Goal: Check status: Check status

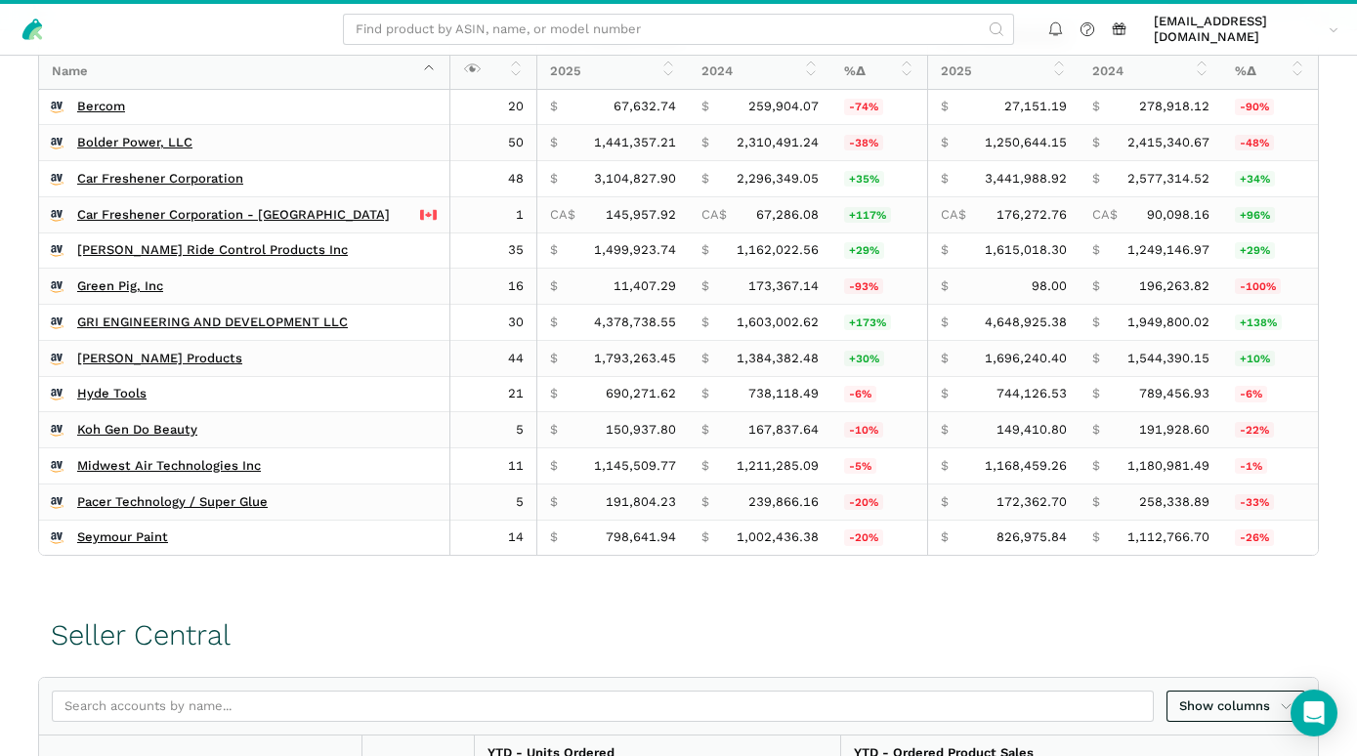
scroll to position [633, 0]
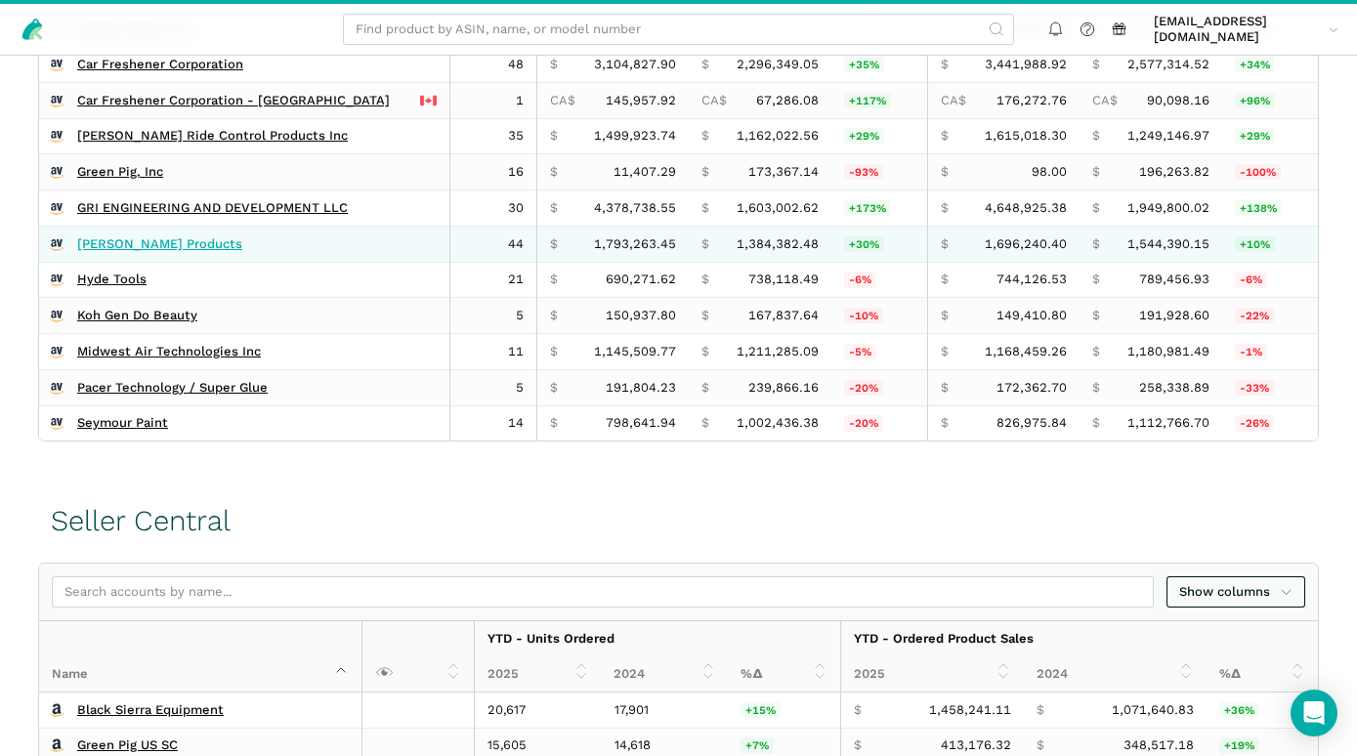
click at [146, 250] on link "[PERSON_NAME] Products" at bounding box center [159, 244] width 165 height 16
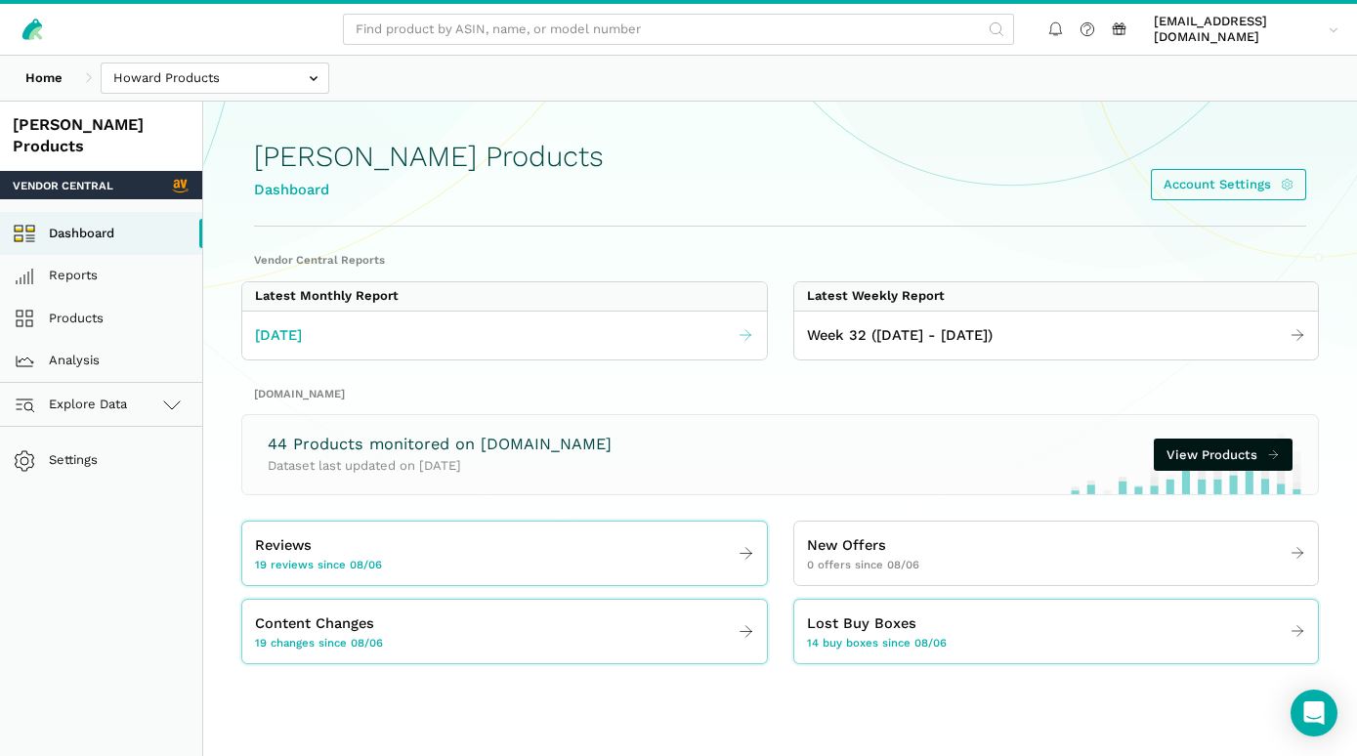
click at [302, 335] on span "[DATE]" at bounding box center [278, 335] width 47 height 22
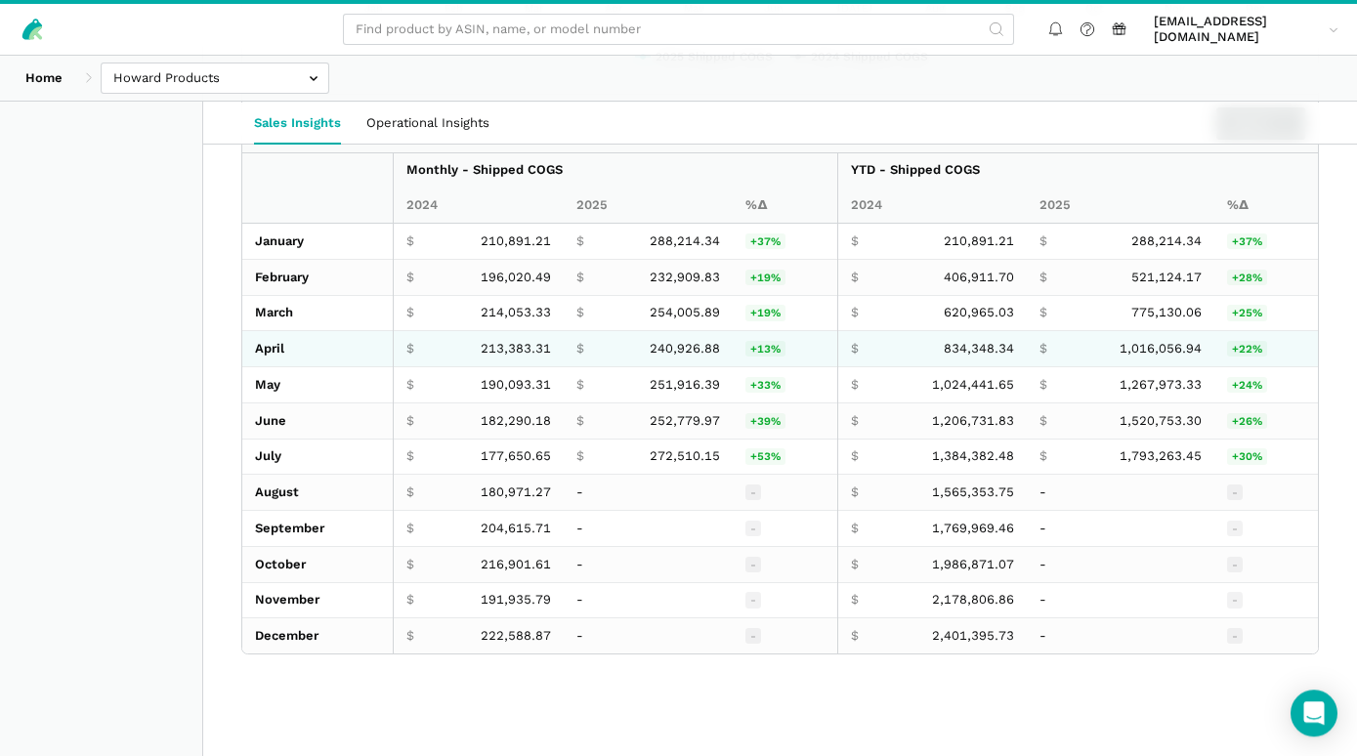
scroll to position [3242, 0]
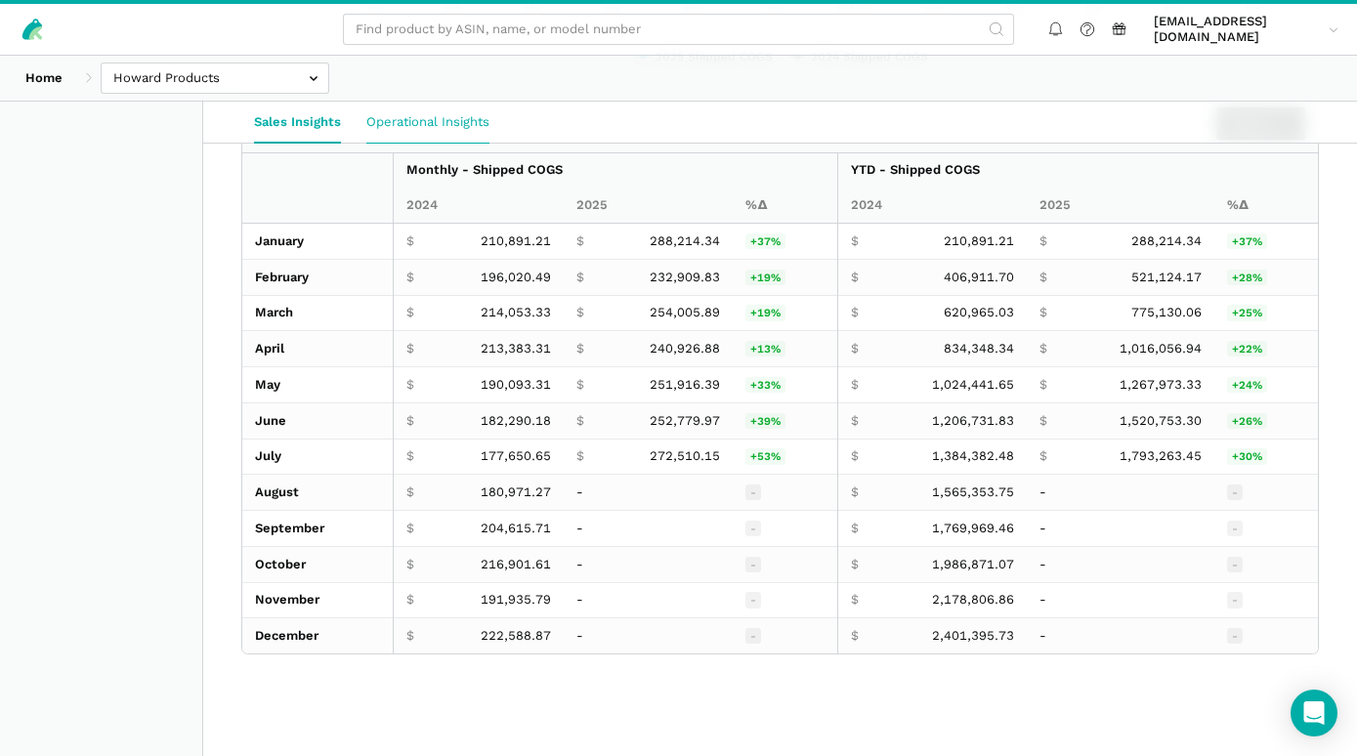
click at [437, 117] on link "Operational Insights" at bounding box center [428, 122] width 148 height 41
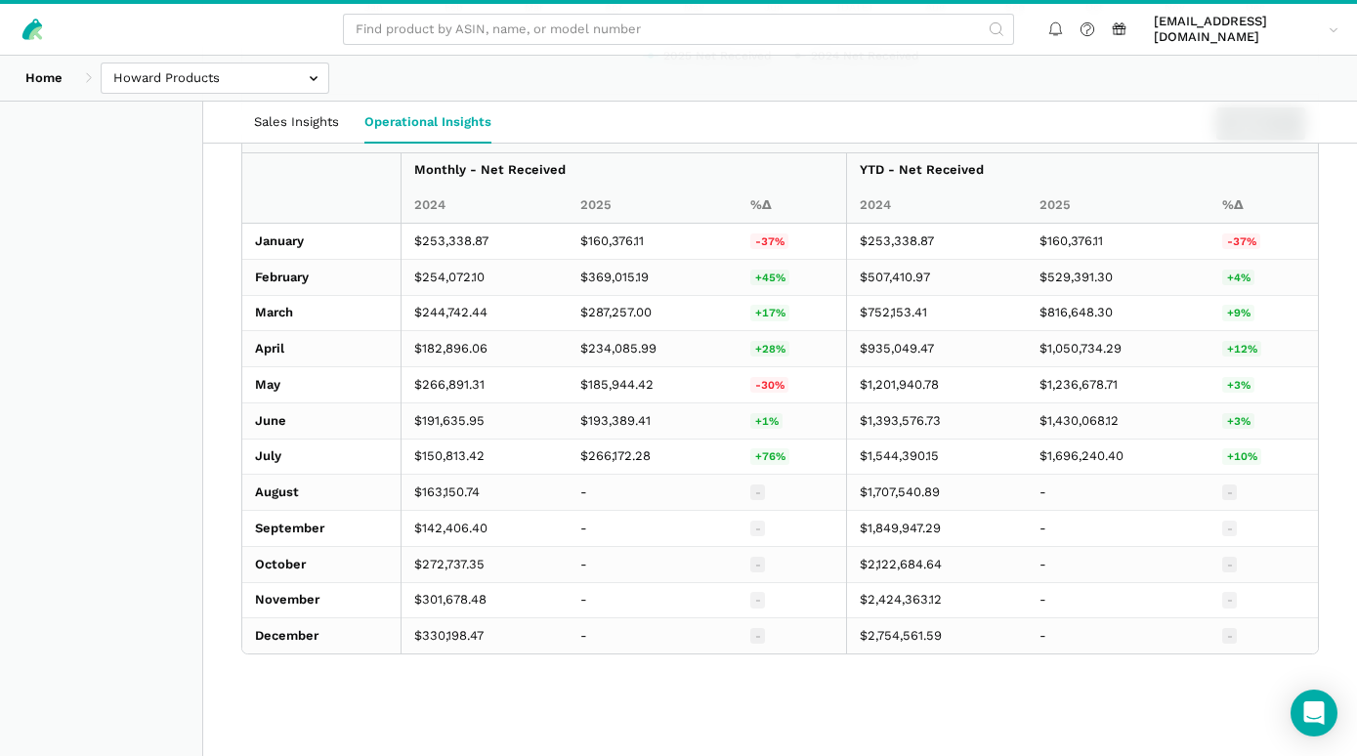
scroll to position [1328, 0]
click at [320, 117] on link "Sales Insights" at bounding box center [296, 122] width 110 height 41
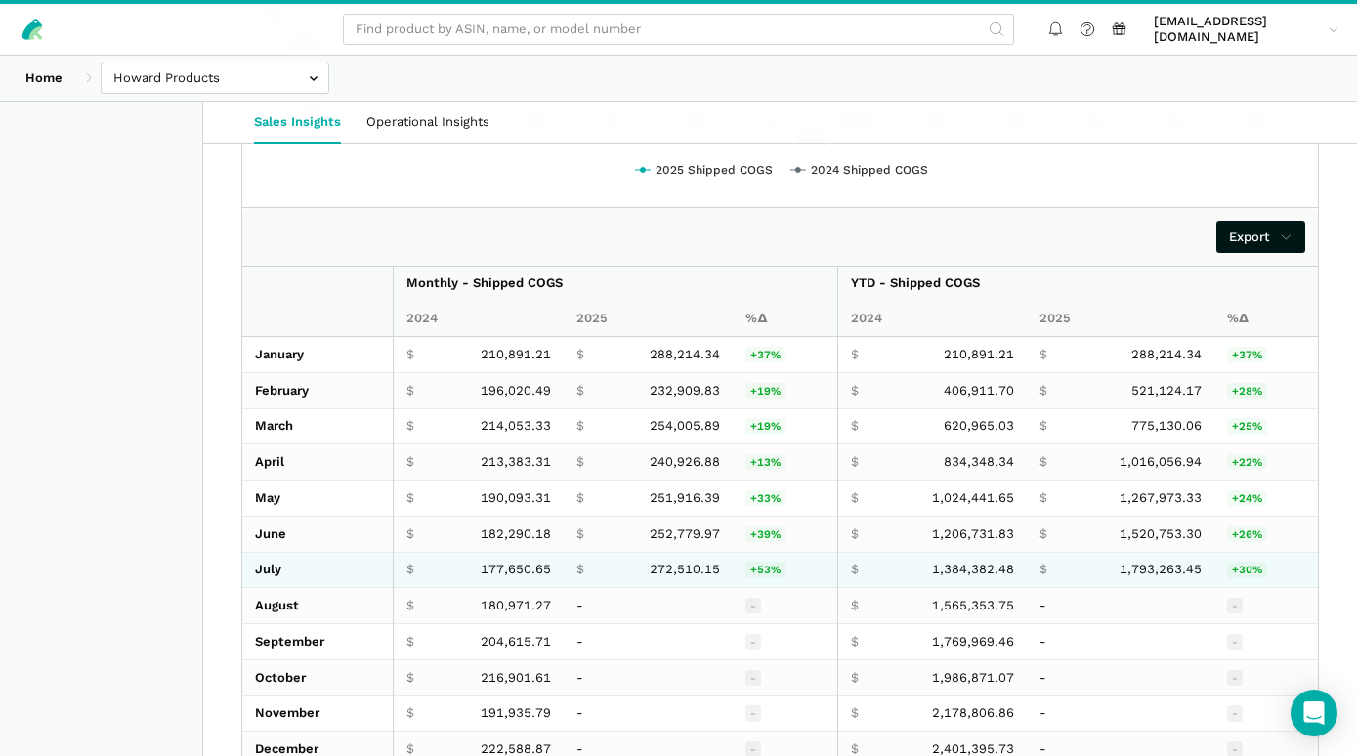
scroll to position [3227, 0]
